Goal: Information Seeking & Learning: Find specific page/section

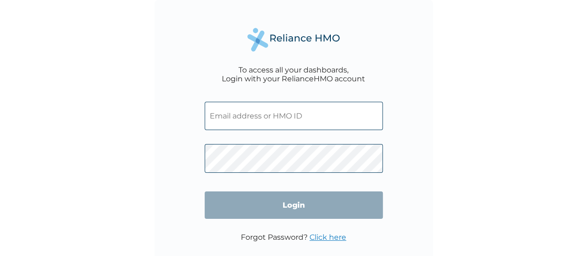
click at [297, 116] on input "text" at bounding box center [294, 116] width 178 height 28
type input "PWC/10532/A"
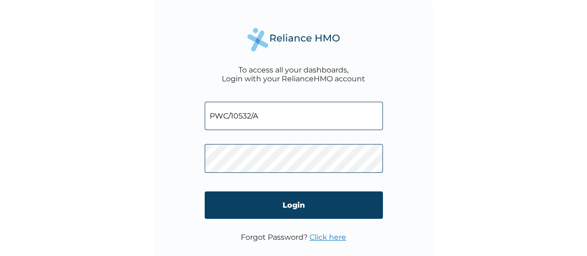
click at [402, 186] on div "To access all your dashboards, Login with your RelianceHMO account PWC/10532/A …" at bounding box center [294, 139] width 279 height 279
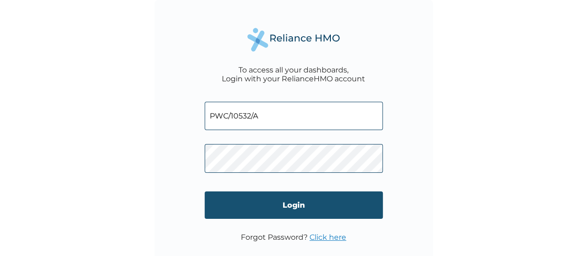
click at [292, 206] on input "Login" at bounding box center [294, 204] width 178 height 27
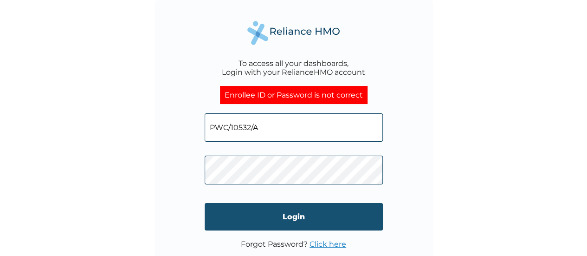
click at [294, 213] on input "Login" at bounding box center [294, 216] width 178 height 27
click at [287, 225] on input "Login" at bounding box center [294, 216] width 178 height 27
click at [305, 209] on input "Login" at bounding box center [294, 216] width 178 height 27
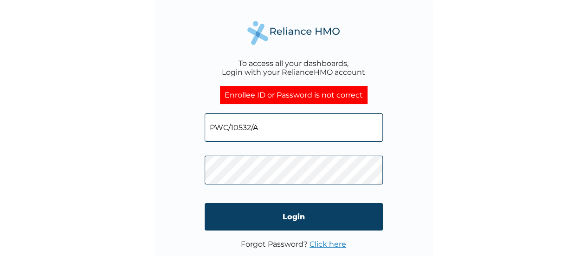
click at [334, 243] on link "Click here" at bounding box center [328, 244] width 37 height 9
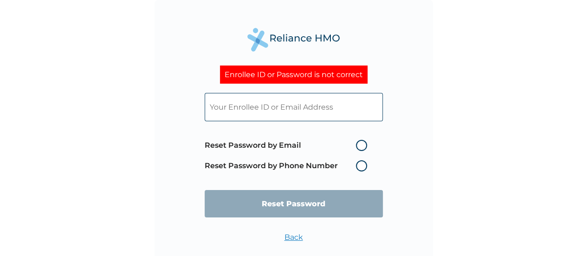
click at [357, 144] on label "Reset Password by Email" at bounding box center [288, 145] width 167 height 11
click at [357, 144] on input "Reset Password by Email" at bounding box center [350, 145] width 15 height 15
radio input "true"
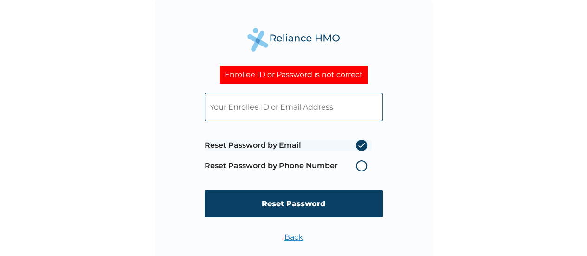
click at [249, 109] on input "text" at bounding box center [294, 107] width 178 height 28
type input "PWC/10532/A"
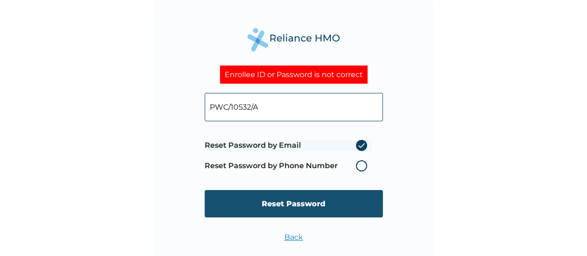
click at [297, 202] on input "Reset Password" at bounding box center [294, 203] width 178 height 27
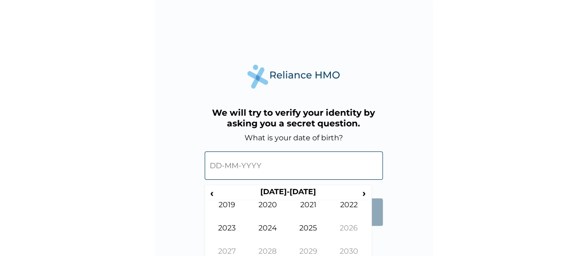
click at [254, 168] on input "text" at bounding box center [294, 165] width 178 height 28
click at [308, 190] on th "2020-2029" at bounding box center [288, 193] width 143 height 13
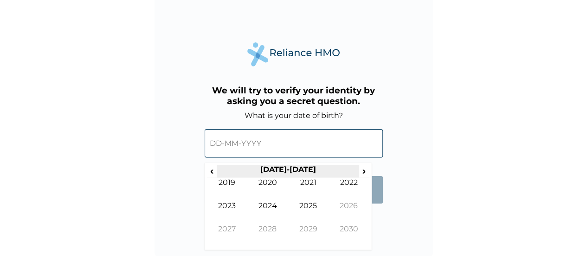
click at [283, 170] on th "2020-2029" at bounding box center [288, 171] width 143 height 13
click at [214, 169] on span "‹" at bounding box center [212, 171] width 10 height 12
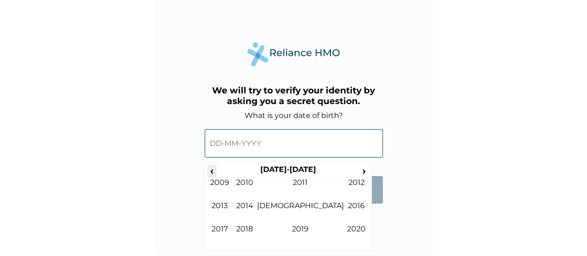
click at [214, 169] on span "‹" at bounding box center [212, 171] width 10 height 12
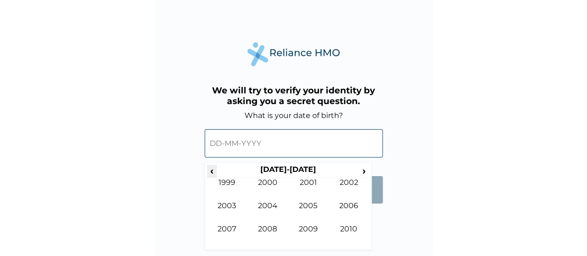
click at [214, 169] on span "‹" at bounding box center [212, 171] width 10 height 12
click at [364, 170] on span "›" at bounding box center [364, 171] width 10 height 12
click at [270, 181] on td "1990" at bounding box center [267, 189] width 41 height 23
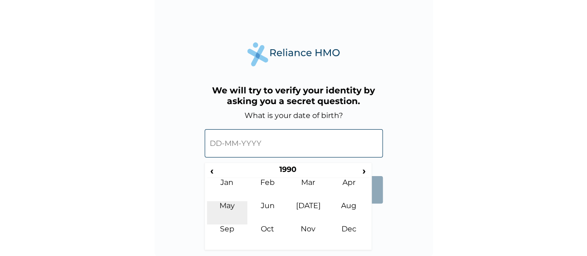
click at [229, 205] on td "May" at bounding box center [227, 212] width 41 height 23
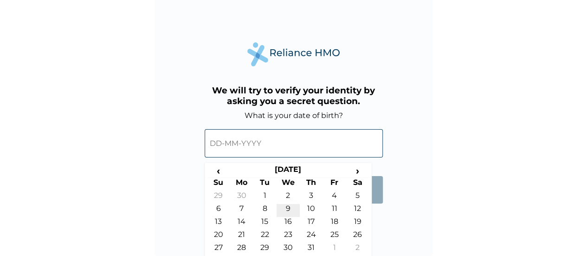
click at [290, 207] on td "9" at bounding box center [288, 210] width 23 height 13
type input "09-05-1990"
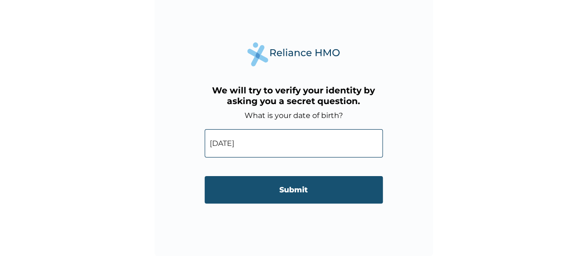
click at [283, 191] on input "Submit" at bounding box center [294, 189] width 178 height 27
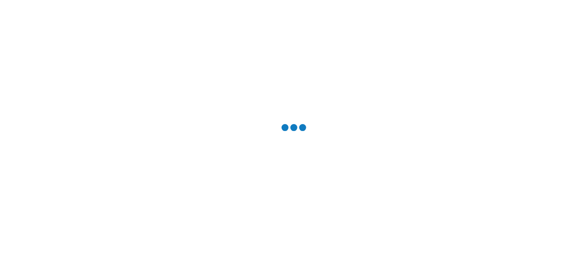
scroll to position [0, 0]
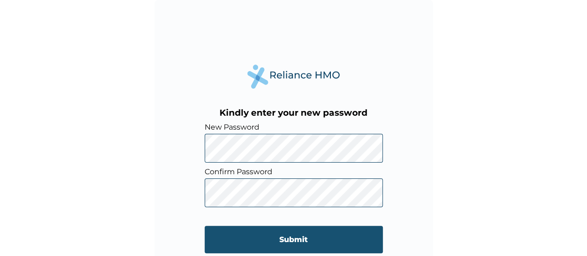
click at [296, 239] on input "Submit" at bounding box center [294, 239] width 178 height 27
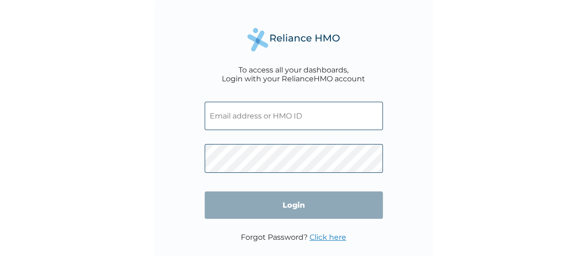
click at [266, 121] on input "text" at bounding box center [294, 116] width 178 height 28
type input "PWC/10532/A"
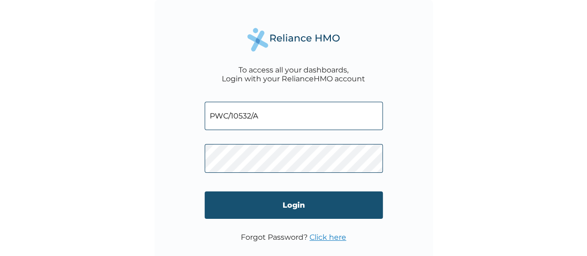
click at [294, 207] on input "Login" at bounding box center [294, 204] width 178 height 27
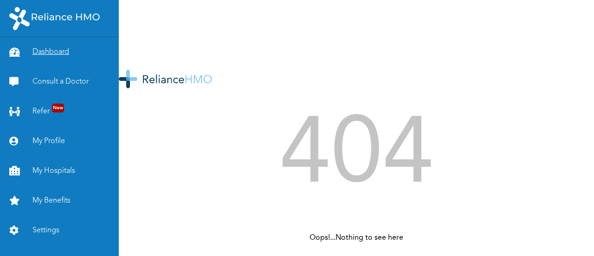
click at [52, 52] on link "Dashboard" at bounding box center [59, 52] width 119 height 30
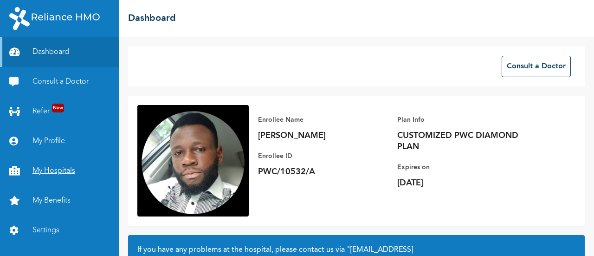
click at [56, 172] on link "My Hospitals" at bounding box center [59, 171] width 119 height 30
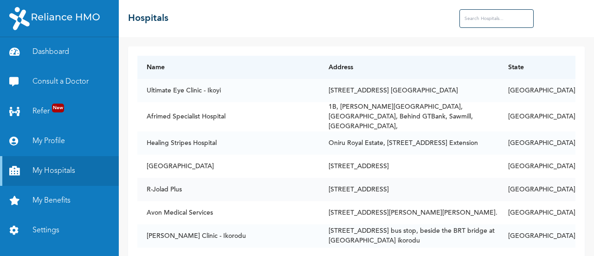
click at [318, 180] on td "R-Jolad Plus" at bounding box center [228, 189] width 182 height 23
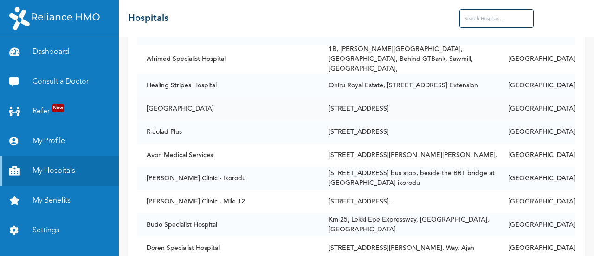
scroll to position [58, 0]
click at [479, 19] on input "text" at bounding box center [497, 18] width 74 height 19
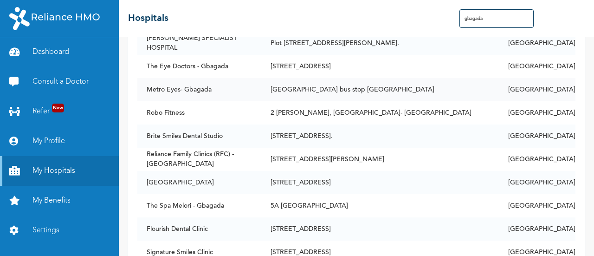
scroll to position [0, 0]
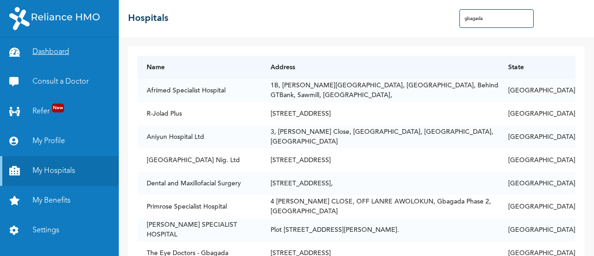
type input "gbagada"
click at [55, 53] on link "Dashboard" at bounding box center [59, 52] width 119 height 30
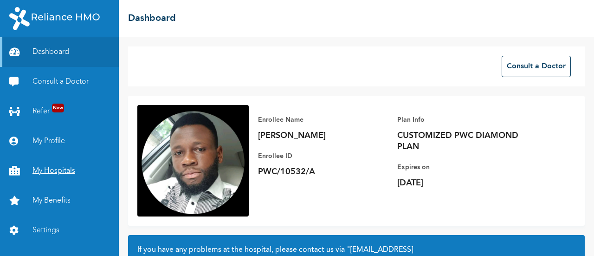
click at [53, 170] on link "My Hospitals" at bounding box center [59, 171] width 119 height 30
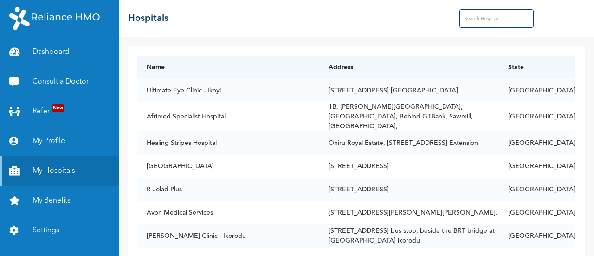
click at [484, 15] on input "text" at bounding box center [497, 18] width 74 height 19
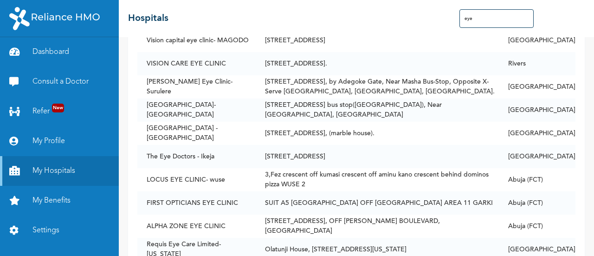
scroll to position [985, 0]
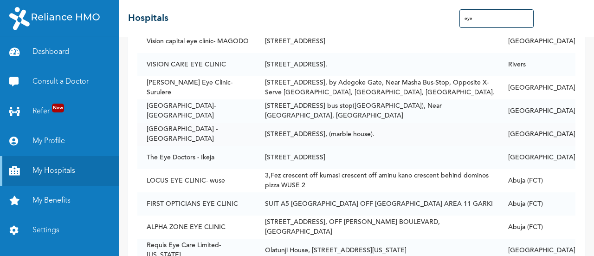
type input "eye"
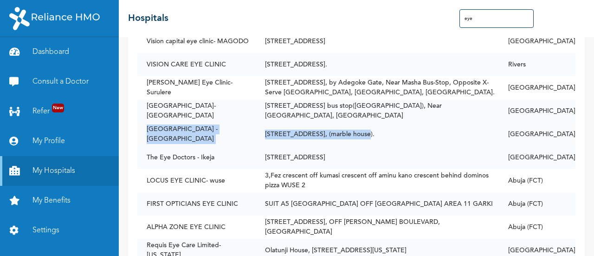
drag, startPoint x: 378, startPoint y: 110, endPoint x: 141, endPoint y: 107, distance: 236.8
click at [141, 123] on tr "[GEOGRAPHIC_DATA] - [GEOGRAPHIC_DATA][STREET_ADDRESS], (marble house). [GEOGRAP…" at bounding box center [356, 134] width 438 height 23
